Goal: Navigation & Orientation: Go to known website

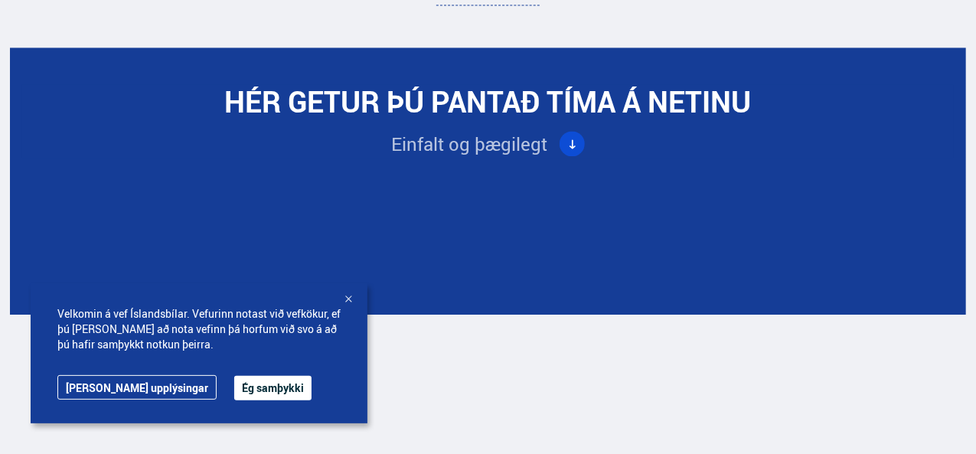
scroll to position [4519, 0]
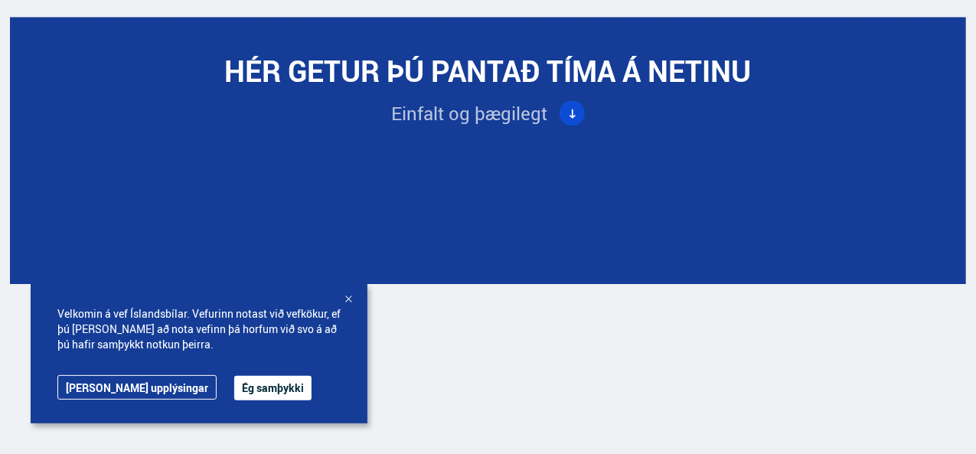
click at [354, 298] on div at bounding box center [348, 300] width 15 height 15
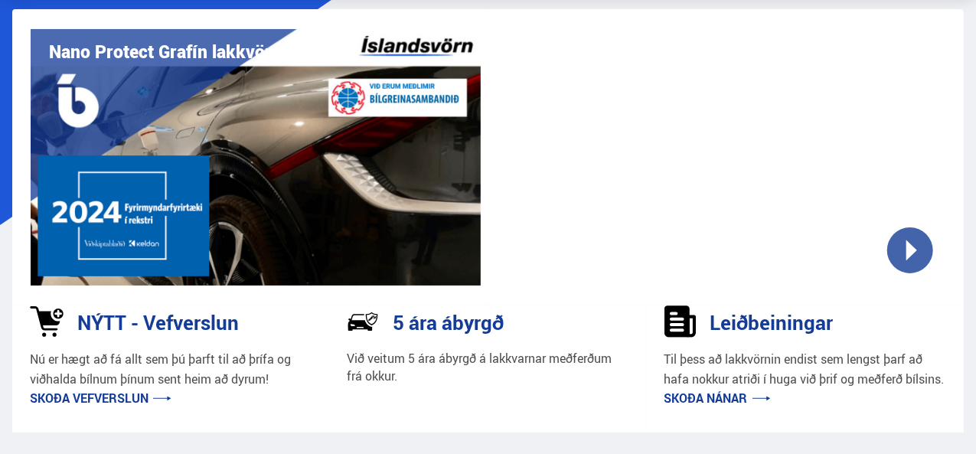
scroll to position [187, 0]
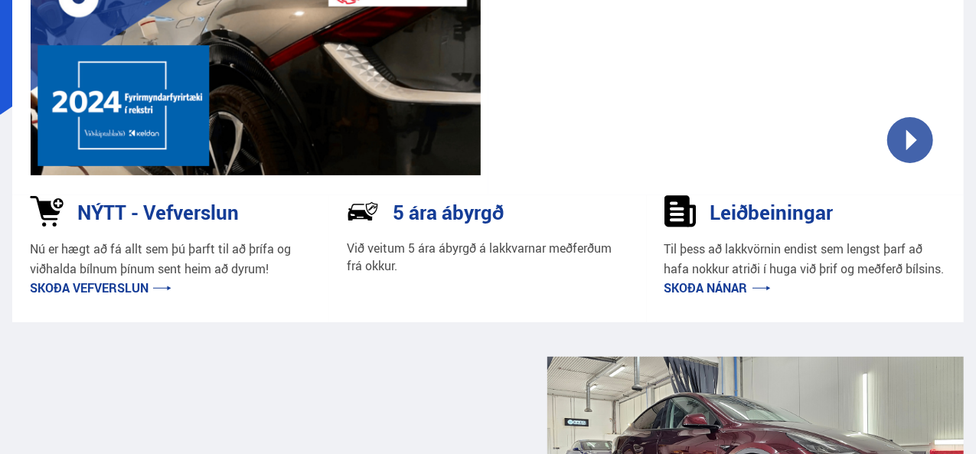
click at [105, 291] on link "Skoða vefverslun" at bounding box center [101, 288] width 142 height 17
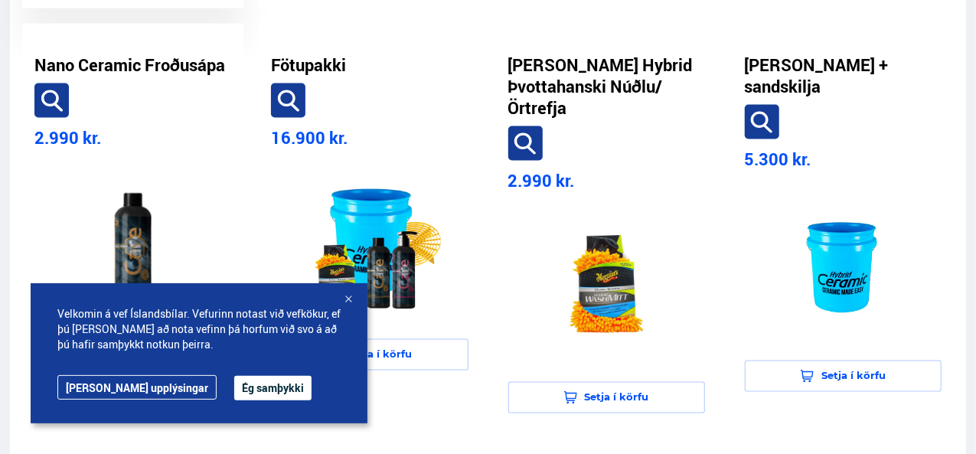
scroll to position [1225, 0]
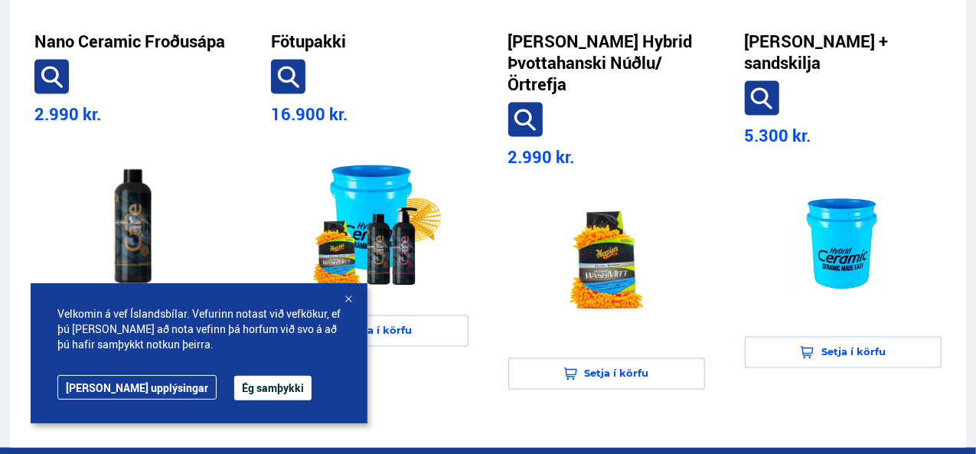
click at [345, 298] on div at bounding box center [348, 300] width 15 height 15
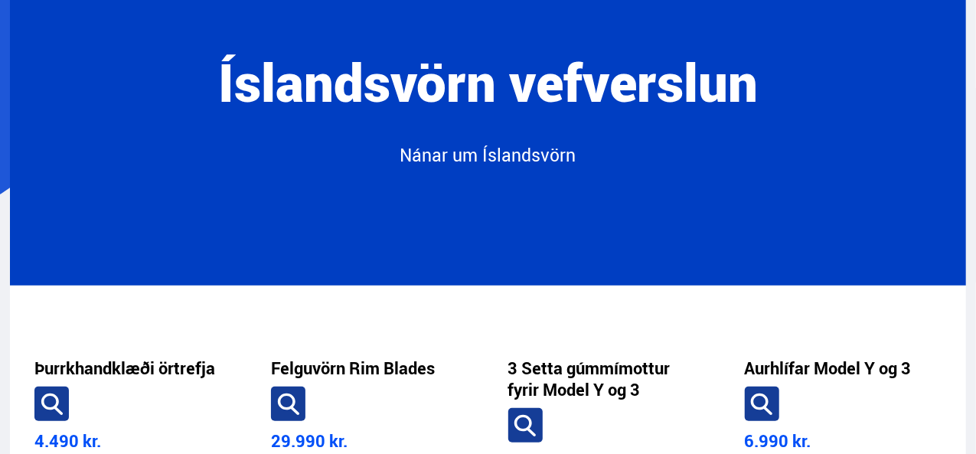
scroll to position [0, 0]
